Goal: Task Accomplishment & Management: Use online tool/utility

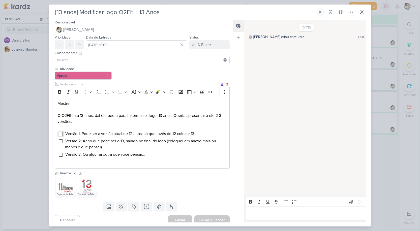
scroll to position [2, 0]
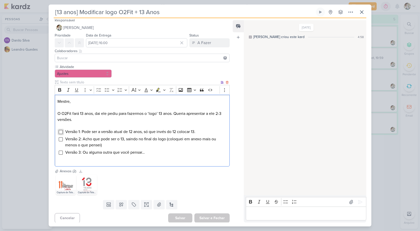
click at [63, 131] on input "Editor editing area: main" at bounding box center [61, 132] width 4 height 4
click at [62, 139] on input "Editor editing area: main" at bounding box center [61, 140] width 4 height 4
click at [59, 151] on input "Editor editing area: main" at bounding box center [61, 153] width 4 height 4
click at [204, 44] on div "A Fazer" at bounding box center [205, 43] width 14 height 6
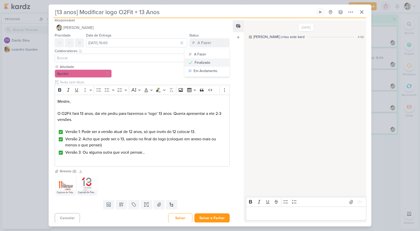
click at [205, 64] on div "Finalizado" at bounding box center [203, 62] width 16 height 5
click at [262, 210] on div "Editor editing area: main" at bounding box center [306, 214] width 121 height 14
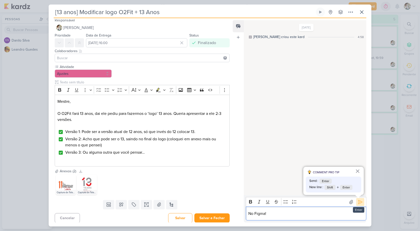
click at [359, 203] on icon at bounding box center [360, 202] width 5 height 5
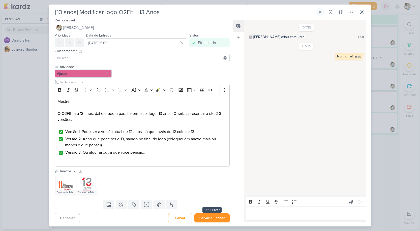
click at [220, 218] on button "Salvar e Fechar" at bounding box center [212, 218] width 35 height 9
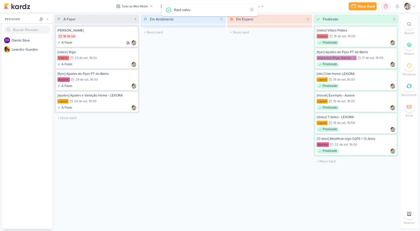
click at [253, 9] on icon at bounding box center [252, 10] width 4 height 4
click at [110, 60] on div "Vídeos 23/9 [DATE] 16:00" at bounding box center [97, 59] width 79 height 6
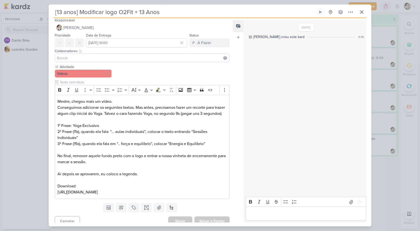
type input "[video] Yoga"
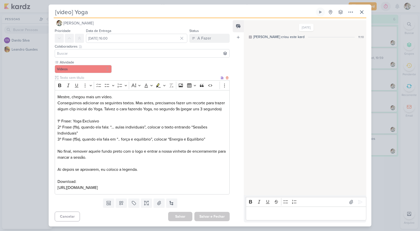
scroll to position [19, 0]
drag, startPoint x: 160, startPoint y: 189, endPoint x: 48, endPoint y: 180, distance: 111.6
click at [48, 180] on div "[video] Yoga Criado por [PERSON_NAME]" at bounding box center [210, 115] width 420 height 231
copy p "[URL][DOMAIN_NAME]"
